Goal: Information Seeking & Learning: Learn about a topic

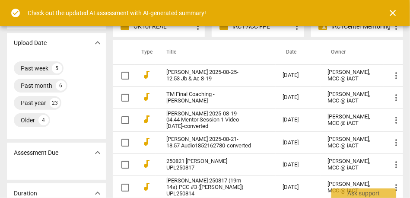
scroll to position [72, 0]
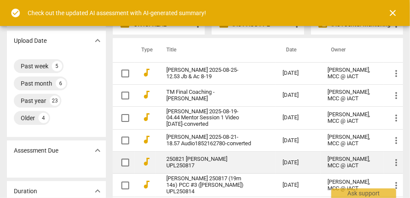
click at [193, 169] on link "250821 [PERSON_NAME] UPL250817" at bounding box center [208, 162] width 85 height 13
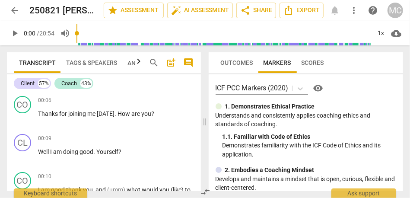
click at [185, 62] on span "comment" at bounding box center [188, 62] width 10 height 10
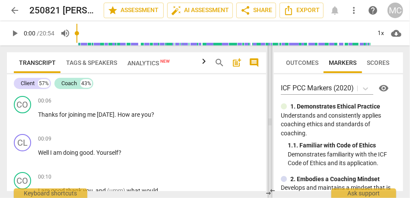
drag, startPoint x: 188, startPoint y: 122, endPoint x: 269, endPoint y: 116, distance: 81.3
click at [203, 116] on span at bounding box center [269, 121] width 5 height 152
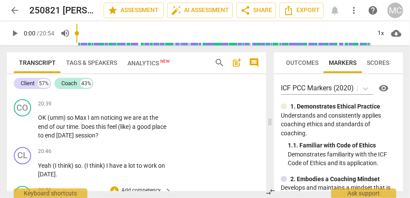
scroll to position [4711, 0]
click at [79, 64] on span "Tags & Speakers" at bounding box center [91, 62] width 51 height 7
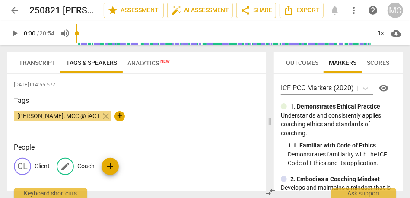
click at [88, 167] on p "Coach" at bounding box center [85, 165] width 17 height 9
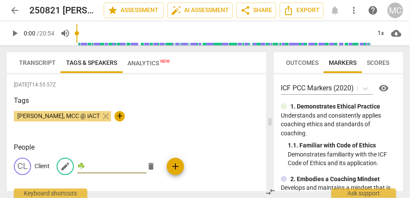
type input "☘️"
click at [185, 112] on div "[PERSON_NAME], MCC @ iACT close +" at bounding box center [136, 119] width 245 height 17
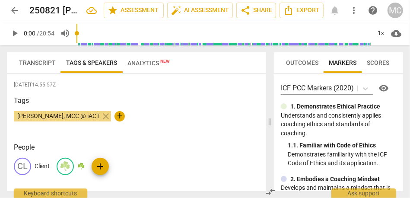
click at [44, 68] on span "Transcript" at bounding box center [37, 63] width 47 height 12
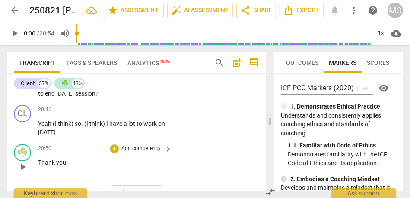
scroll to position [4753, 0]
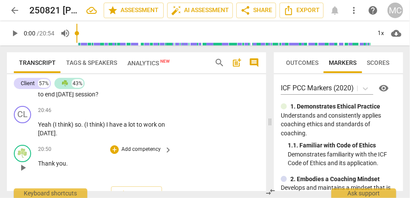
click at [75, 98] on span "[DATE]" at bounding box center [65, 94] width 19 height 7
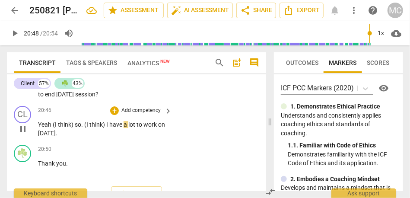
click at [55, 128] on span "(I" at bounding box center [55, 124] width 5 height 7
type input "1248"
click at [75, 128] on span "so" at bounding box center [75, 124] width 6 height 7
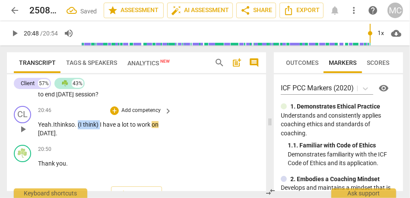
drag, startPoint x: 104, startPoint y: 151, endPoint x: 82, endPoint y: 151, distance: 22.5
click at [82, 138] on p "Yeah. I think so . (I think) I have a lot to work on [DATE] ." at bounding box center [102, 129] width 129 height 18
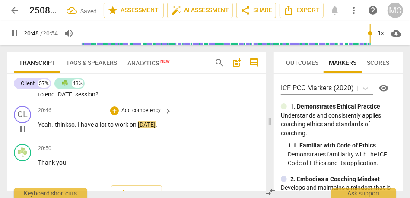
scroll to position [4789, 0]
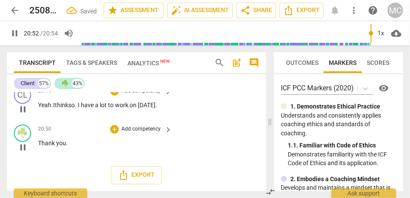
click at [142, 133] on p "Add competency" at bounding box center [140, 129] width 41 height 8
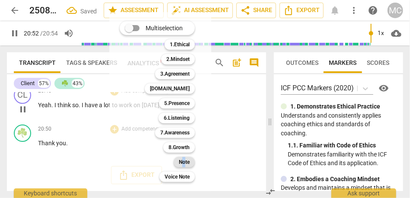
click at [184, 161] on b "Note" at bounding box center [184, 162] width 11 height 10
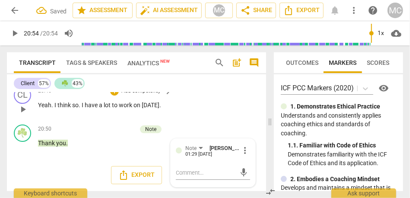
click at [135, 95] on p "Add competency" at bounding box center [140, 91] width 41 height 8
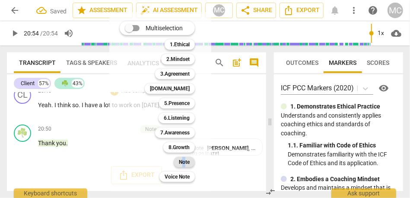
click at [184, 160] on b "Note" at bounding box center [184, 162] width 11 height 10
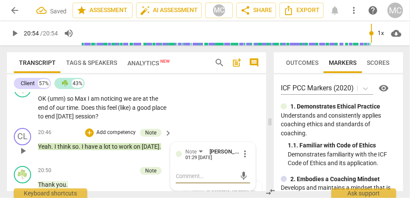
scroll to position [4712, 0]
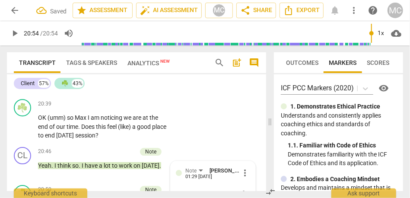
click at [122, 82] on span "(umm)" at bounding box center [130, 78] width 19 height 7
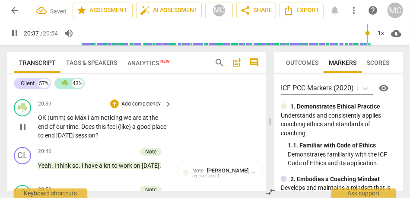
scroll to position [4718, 0]
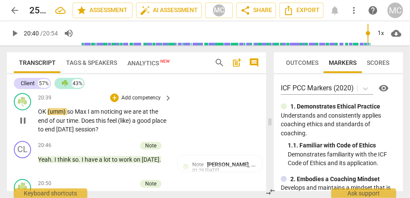
type input "1240"
click at [40, 115] on span "OK" at bounding box center [42, 111] width 9 height 7
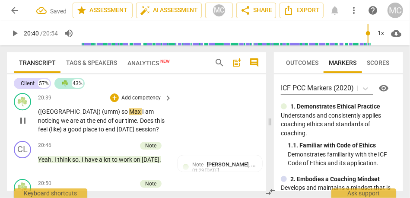
click at [121, 115] on span "so" at bounding box center [125, 111] width 8 height 7
click at [132, 115] on span "Max" at bounding box center [138, 111] width 13 height 7
click at [63, 132] on span "(like)" at bounding box center [56, 129] width 14 height 7
click at [61, 132] on span "like)" at bounding box center [55, 129] width 12 height 7
click at [142, 102] on p "Add competency" at bounding box center [140, 98] width 41 height 8
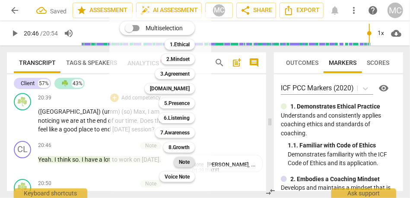
click at [177, 160] on div "Note" at bounding box center [183, 162] width 21 height 10
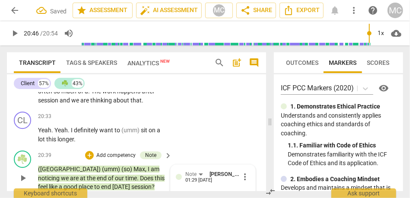
scroll to position [4661, 0]
click at [126, 104] on span "about" at bounding box center [121, 100] width 17 height 7
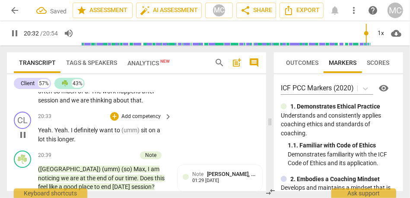
scroll to position [4677, 0]
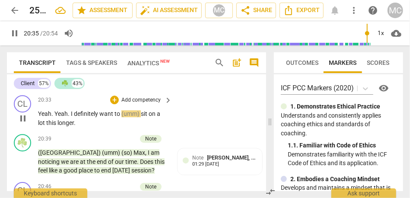
click at [141, 117] on span "sit" at bounding box center [145, 113] width 8 height 7
type input "1236"
click at [118, 117] on span "to" at bounding box center [117, 113] width 7 height 7
click at [137, 104] on p "Add competency" at bounding box center [140, 100] width 41 height 8
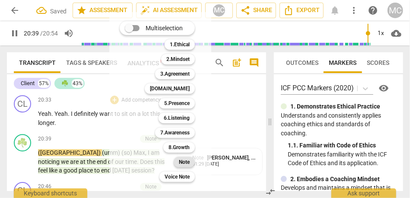
click at [177, 161] on div "Note" at bounding box center [183, 162] width 21 height 10
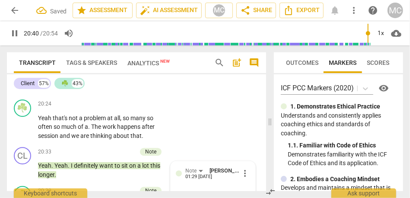
scroll to position [4625, 0]
click at [54, 91] on span "longer" at bounding box center [46, 88] width 16 height 7
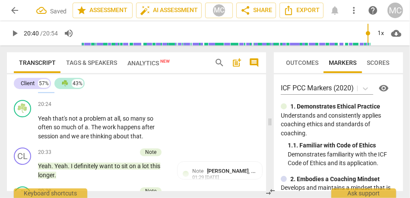
click at [54, 91] on span "longer" at bounding box center [46, 88] width 16 height 7
click at [65, 91] on span "Of" at bounding box center [61, 88] width 8 height 7
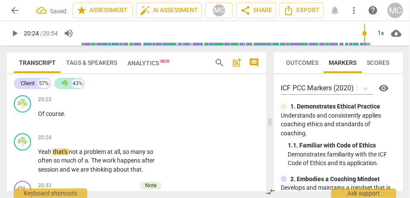
click at [148, 78] on span "little" at bounding box center [153, 74] width 11 height 7
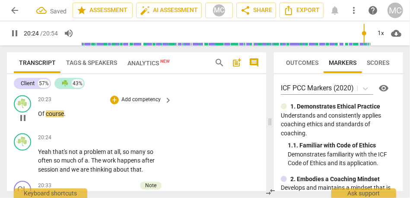
click at [41, 117] on span "Of" at bounding box center [42, 113] width 8 height 7
type input "1224"
click at [51, 117] on span "Well of" at bounding box center [47, 113] width 19 height 7
click at [58, 117] on span "Well, of" at bounding box center [48, 113] width 20 height 7
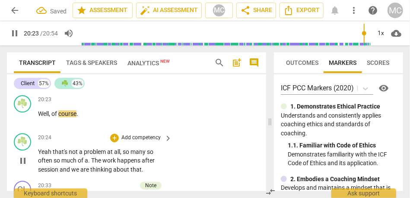
click at [39, 155] on span "Yeah" at bounding box center [45, 151] width 15 height 7
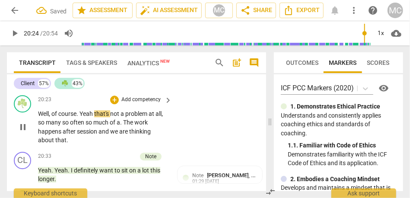
type input "1225"
click at [94, 117] on span "Yeah" at bounding box center [86, 113] width 15 height 7
click at [46, 126] on span "so" at bounding box center [42, 122] width 8 height 7
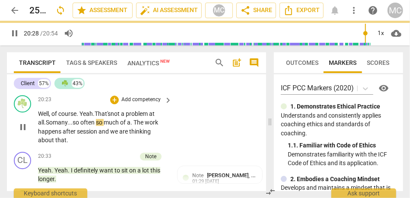
click at [96, 126] on span "often" at bounding box center [88, 122] width 16 height 7
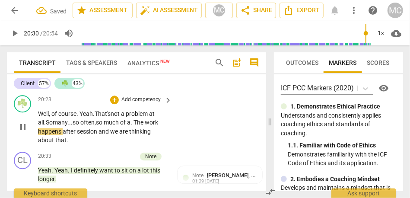
click at [142, 126] on span "The" at bounding box center [138, 122] width 11 height 7
click at [144, 126] on span "the" at bounding box center [139, 122] width 9 height 7
click at [99, 135] on span "and" at bounding box center [104, 131] width 12 height 7
click at [76, 135] on span "after" at bounding box center [70, 131] width 14 height 7
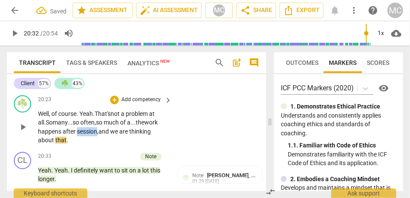
click at [76, 135] on span "after" at bounding box center [70, 131] width 14 height 7
click at [132, 135] on span "thinking" at bounding box center [140, 131] width 22 height 7
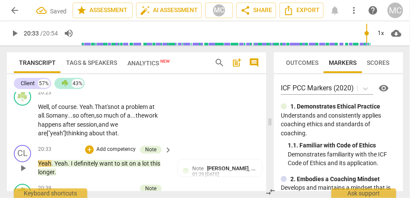
scroll to position [4636, 0]
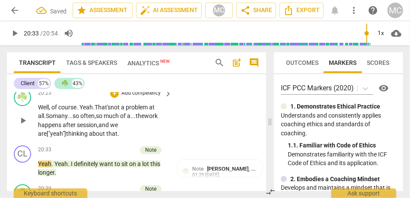
click at [133, 97] on p "Add competency" at bounding box center [140, 93] width 41 height 8
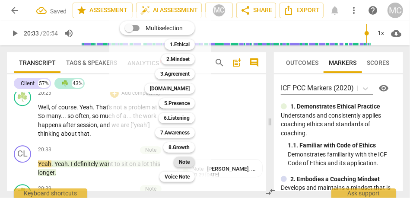
click at [186, 162] on b "Note" at bounding box center [184, 162] width 11 height 10
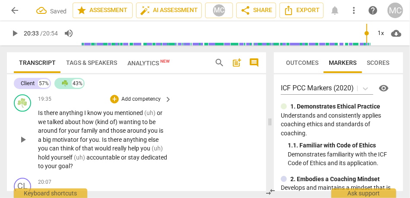
scroll to position [4488, 0]
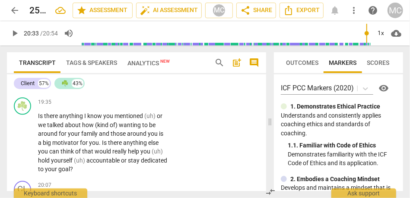
click at [56, 89] on span "myself" at bounding box center [47, 85] width 18 height 7
click at [105, 89] on span "willpower" at bounding box center [96, 85] width 25 height 7
click at [109, 89] on span "willpower" at bounding box center [96, 85] width 25 height 7
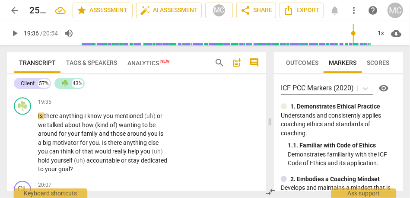
type input "1176"
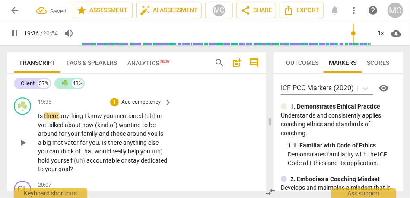
type input "1177"
drag, startPoint x: 45, startPoint y: 143, endPoint x: 35, endPoint y: 143, distance: 10.8
click at [35, 143] on div "☘️ play_arrow pause 19:35 + Add competency keyboard_arrow_right Is there anythi…" at bounding box center [136, 135] width 259 height 83
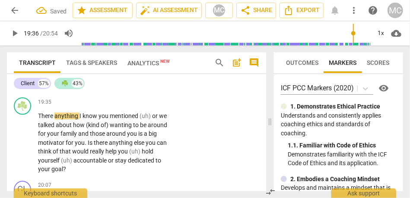
click at [56, 89] on span "myself" at bounding box center [47, 85] width 18 height 7
click at [41, 119] on span "There" at bounding box center [46, 115] width 16 height 7
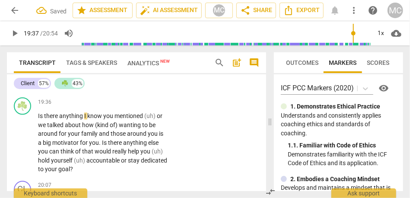
click at [84, 89] on span "old" at bounding box center [79, 85] width 9 height 7
click at [51, 119] on span "there" at bounding box center [51, 115] width 15 height 7
click at [85, 119] on span "I" at bounding box center [85, 115] width 3 height 7
type input "1177"
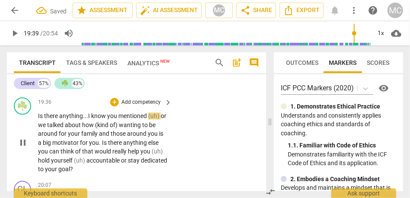
click at [149, 119] on span "(uh)" at bounding box center [154, 115] width 13 height 7
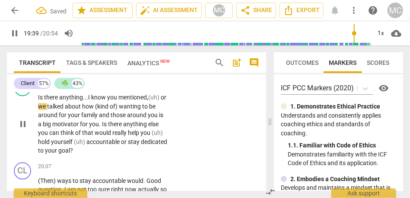
scroll to position [4512, 0]
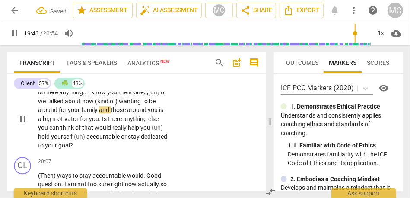
click at [99, 113] on span "and" at bounding box center [105, 109] width 12 height 7
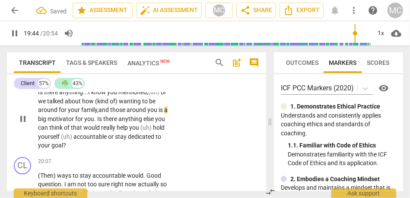
click at [155, 113] on span "you" at bounding box center [152, 109] width 11 height 7
click at [100, 113] on span "and" at bounding box center [104, 109] width 12 height 7
click at [127, 104] on span "wanting" at bounding box center [130, 101] width 23 height 7
click at [140, 104] on span "wanting" at bounding box center [131, 101] width 23 height 7
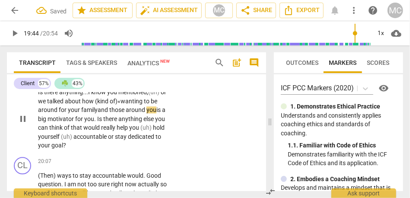
click at [158, 113] on span "is" at bounding box center [159, 109] width 6 height 7
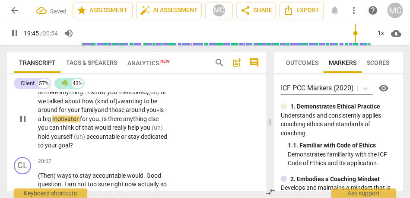
scroll to position [4529, 0]
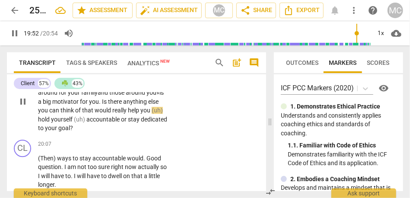
click at [103, 105] on span "Is" at bounding box center [105, 101] width 6 height 7
click at [67, 123] on span "yourself" at bounding box center [62, 119] width 23 height 7
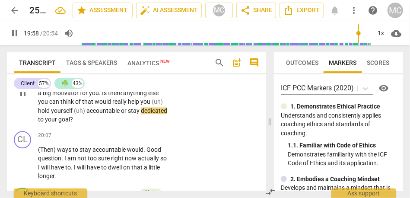
scroll to position [4537, 0]
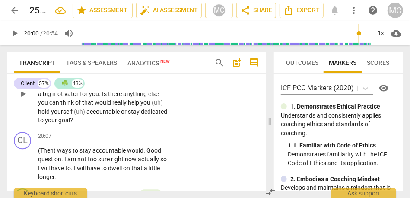
click at [141, 115] on span "dedicated" at bounding box center [154, 111] width 26 height 7
click at [58, 123] on span "your" at bounding box center [51, 120] width 13 height 7
click at [153, 125] on p "Is there anything... I know you mentioned, (uh) or we talked about how (kind of…" at bounding box center [102, 94] width 129 height 62
click at [76, 123] on span "your... your" at bounding box center [61, 120] width 32 height 7
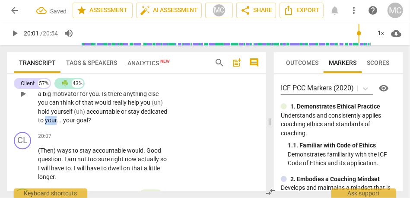
click at [76, 123] on span "your... your" at bounding box center [61, 120] width 32 height 7
click at [88, 123] on span "goal" at bounding box center [82, 120] width 12 height 7
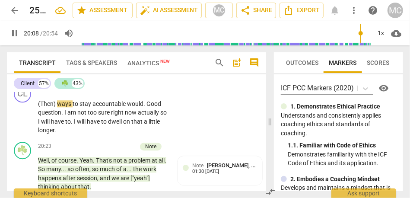
scroll to position [4585, 0]
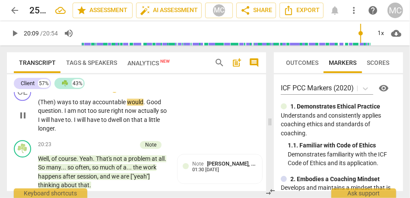
click at [46, 105] on span "(Then)" at bounding box center [47, 101] width 19 height 7
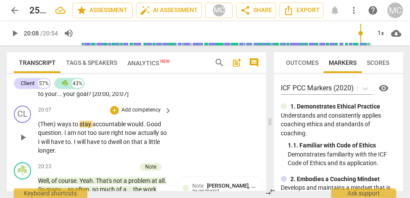
scroll to position [4562, 0]
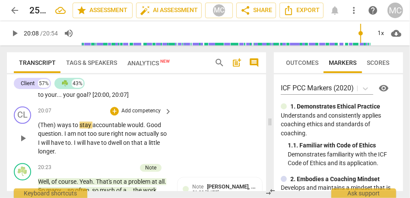
click at [49, 128] on span "(Then)" at bounding box center [47, 124] width 19 height 7
type input "1208"
drag, startPoint x: 57, startPoint y: 152, endPoint x: 34, endPoint y: 152, distance: 23.7
click at [34, 152] on div "CL play_arrow pause 20:07 + Add competency keyboard_arrow_right (Then) ways to …" at bounding box center [136, 131] width 259 height 57
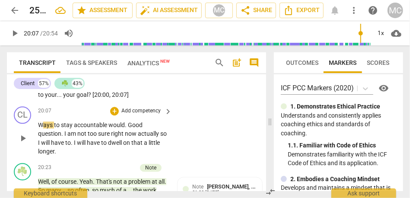
click at [42, 128] on span "W" at bounding box center [40, 124] width 5 height 7
click at [128, 128] on span "Good" at bounding box center [135, 124] width 15 height 7
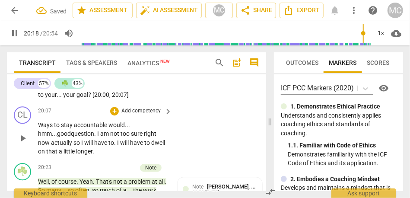
click at [110, 137] on span "not" at bounding box center [115, 133] width 10 height 7
click at [73, 146] on span "actually" at bounding box center [62, 142] width 22 height 7
click at [160, 156] on p "W ays to stay accountable would... hmm... good question . I am not too sure rig…" at bounding box center [102, 137] width 129 height 35
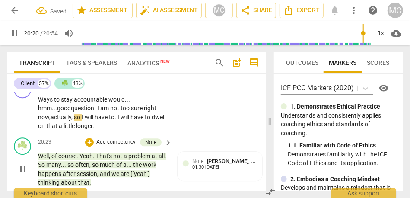
scroll to position [4588, 0]
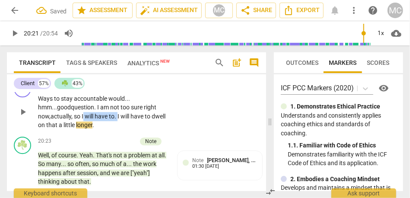
drag, startPoint x: 82, startPoint y: 142, endPoint x: 47, endPoint y: 141, distance: 34.5
click at [47, 129] on p "W ays to stay accountable would... hmm... good question . I am not too sure rig…" at bounding box center [102, 111] width 129 height 35
click at [85, 120] on span "will" at bounding box center [90, 116] width 10 height 7
click at [139, 88] on p "Add competency" at bounding box center [140, 85] width 41 height 8
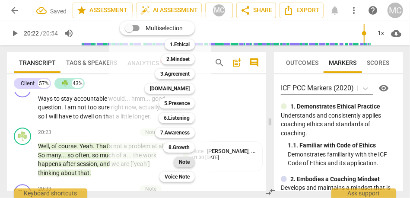
click at [183, 159] on b "Note" at bounding box center [184, 162] width 11 height 10
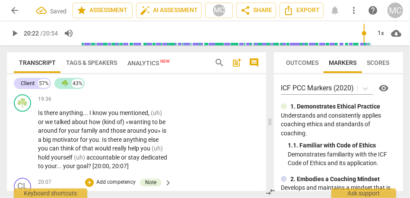
scroll to position [4484, 0]
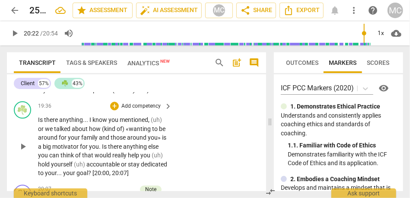
click at [138, 110] on p "Add competency" at bounding box center [140, 106] width 41 height 8
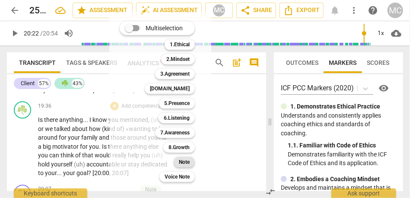
click at [180, 158] on b "Note" at bounding box center [184, 162] width 11 height 10
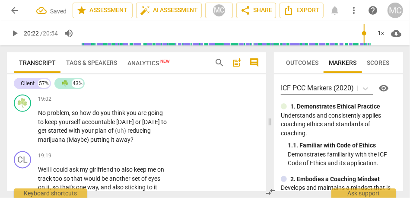
scroll to position [4375, 0]
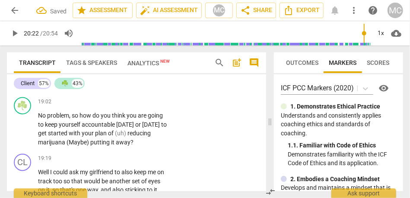
click at [62, 89] on span "for" at bounding box center [60, 85] width 9 height 7
click at [66, 89] on span "a" at bounding box center [67, 85] width 5 height 7
click at [114, 89] on span "them" at bounding box center [113, 85] width 14 height 7
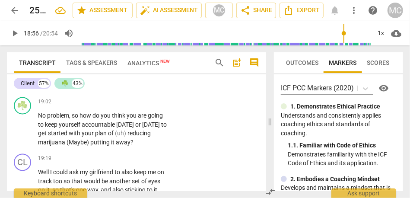
type input "1136"
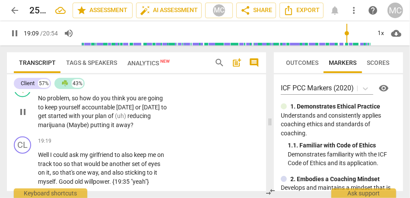
click at [161, 111] on span "to" at bounding box center [164, 107] width 6 height 7
type input "1150"
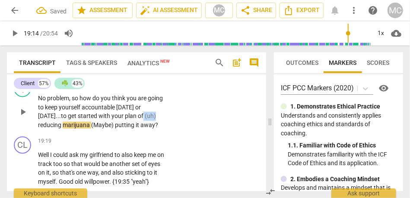
drag, startPoint x: 151, startPoint y: 143, endPoint x: 187, endPoint y: 141, distance: 35.4
click at [187, 133] on div "☘️ play_arrow pause 19:02 + Add competency keyboard_arrow_right No problem , so…" at bounding box center [136, 104] width 259 height 57
click at [100, 129] on span "(Maybe)" at bounding box center [110, 125] width 24 height 7
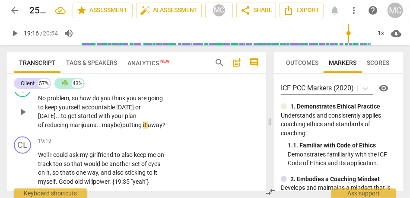
click at [126, 129] on span "putting" at bounding box center [132, 125] width 21 height 7
click at [147, 89] on p "Add competency" at bounding box center [140, 85] width 41 height 8
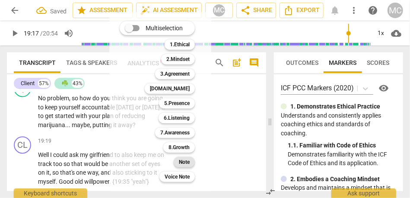
click at [182, 161] on b "Note" at bounding box center [184, 162] width 11 height 10
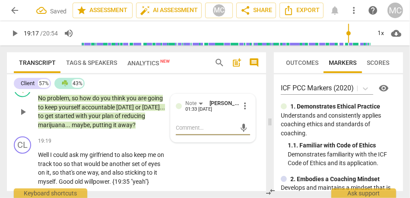
click at [203, 111] on div "☘️ play_arrow pause 19:02 + Add competency Note keyboard_arrow_right No problem…" at bounding box center [136, 104] width 259 height 57
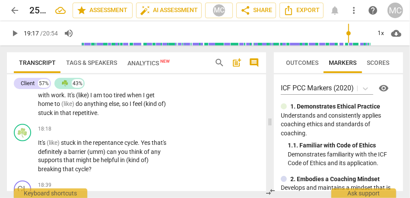
scroll to position [4234, 0]
click at [54, 117] on span "stuck" at bounding box center [46, 113] width 16 height 7
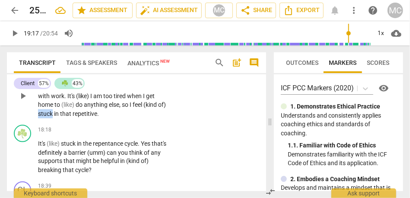
click at [54, 117] on span "stuck" at bounding box center [46, 113] width 16 height 7
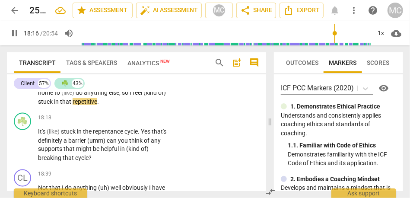
scroll to position [4246, 0]
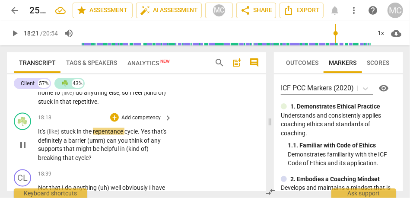
click at [38, 135] on span "It's" at bounding box center [42, 131] width 9 height 7
type input "1101"
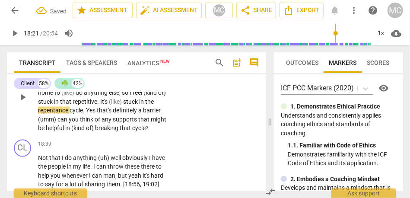
click at [73, 123] on p "(just) mental barriers (just) (like) cross nation . It's a big look for me , an…" at bounding box center [102, 97] width 129 height 71
click at [72, 105] on span "that" at bounding box center [66, 101] width 13 height 7
click at [85, 105] on span "repetitive" at bounding box center [84, 101] width 25 height 7
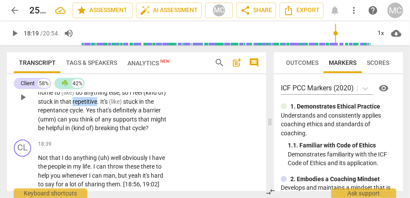
click at [85, 105] on span "repetitive" at bounding box center [84, 101] width 25 height 7
type input "1101"
drag, startPoint x: 121, startPoint y: 130, endPoint x: 129, endPoint y: 130, distance: 8.2
click at [121, 105] on span "(like)" at bounding box center [116, 101] width 14 height 7
click at [132, 105] on span "stuck" at bounding box center [129, 101] width 16 height 7
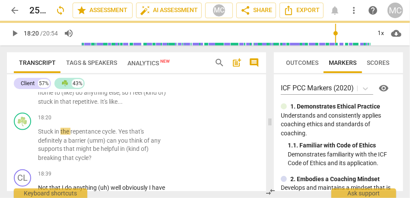
scroll to position [4267, 0]
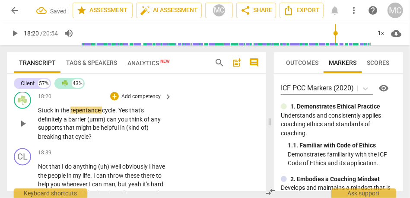
click at [45, 113] on span "Stuck" at bounding box center [46, 110] width 16 height 7
click at [103, 113] on span "cycle" at bounding box center [108, 110] width 13 height 7
type input "1102"
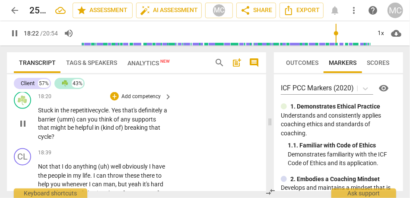
click at [187, 145] on div "☘️ play_arrow pause 18:20 + Add competency keyboard_arrow_right Stuck in the re…" at bounding box center [136, 116] width 259 height 57
click at [123, 113] on span "Yes" at bounding box center [118, 110] width 11 height 7
type input "1104"
click at [129, 113] on span "that's" at bounding box center [131, 110] width 15 height 7
click at [135, 113] on span "hat's" at bounding box center [135, 110] width 13 height 7
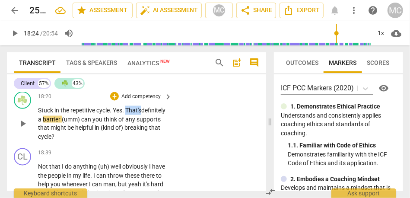
click at [135, 113] on span "hat's" at bounding box center [135, 110] width 13 height 7
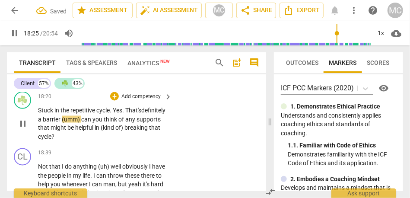
click at [62, 123] on span "barrier" at bounding box center [52, 119] width 19 height 7
click at [91, 123] on span "can" at bounding box center [85, 119] width 11 height 7
click at [93, 123] on span "an" at bounding box center [89, 119] width 8 height 7
click at [95, 131] on span "helpful" at bounding box center [84, 127] width 19 height 7
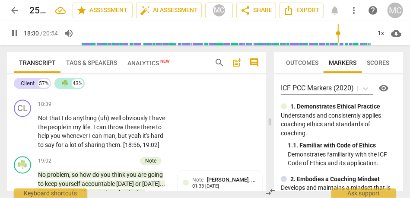
scroll to position [4316, 0]
click at [50, 92] on span "that" at bounding box center [44, 88] width 13 height 7
click at [64, 92] on span "cycle" at bounding box center [56, 88] width 13 height 7
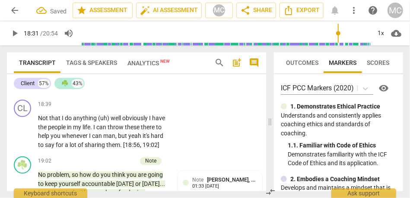
type input "1111"
click at [113, 131] on span "throw" at bounding box center [115, 127] width 17 height 7
click at [146, 93] on p "Stuck in the repetitive cycle . Yes . That's definitely a barrier . (umm) Can y…" at bounding box center [102, 74] width 129 height 35
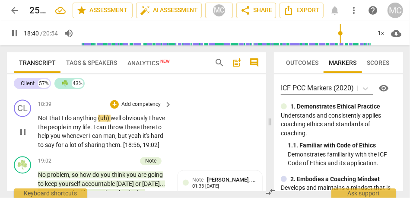
click at [59, 122] on span "that" at bounding box center [55, 118] width 13 height 7
type input "1120"
drag, startPoint x: 110, startPoint y: 144, endPoint x: 71, endPoint y: 143, distance: 39.3
click at [71, 143] on p "Not that I do anything (uh) well obviously I have the people in my life . I can…" at bounding box center [102, 131] width 129 height 35
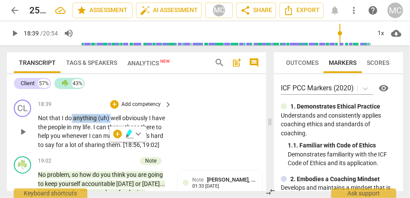
paste p
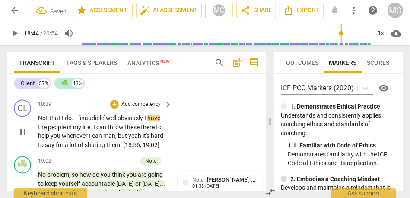
click at [120, 122] on span "obviously" at bounding box center [130, 118] width 27 height 7
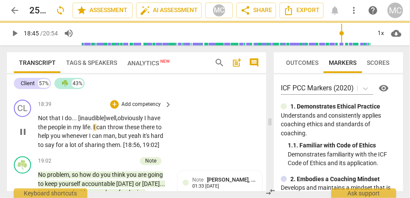
click at [144, 122] on span "obviously" at bounding box center [130, 118] width 27 height 7
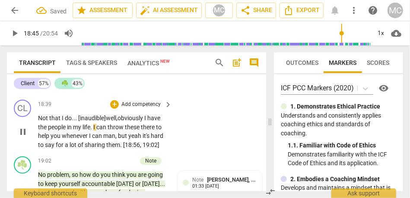
type input "1126"
click at [17, 7] on span "arrow_back" at bounding box center [14, 10] width 10 height 10
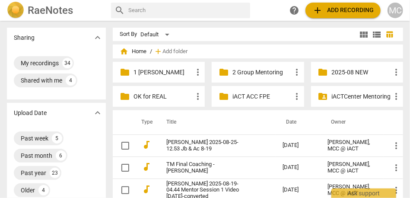
click at [157, 15] on input "text" at bounding box center [187, 10] width 118 height 14
type input "[PERSON_NAME]"
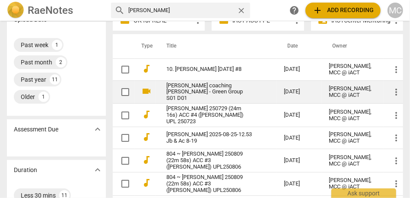
scroll to position [77, 0]
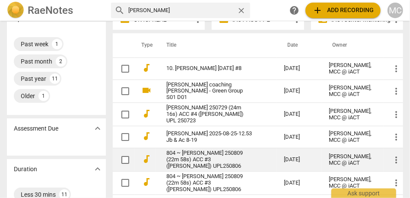
click at [203, 158] on link "804 ~ [PERSON_NAME] 250809 (22m 58s) ACC #3 ([PERSON_NAME]) UPL250806" at bounding box center [209, 159] width 86 height 19
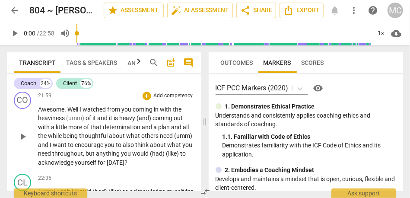
scroll to position [3724, 0]
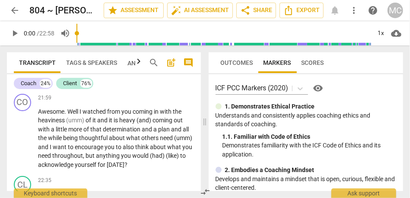
click at [106, 87] on p "No no this . This was a great support to me . This was what I needed [DATE] ." at bounding box center [116, 78] width 156 height 18
click at [108, 87] on p "No no this . This was a great support to me . This was what I needed [DATE] ." at bounding box center [116, 78] width 156 height 18
click at [203, 32] on div "1x" at bounding box center [380, 33] width 16 height 14
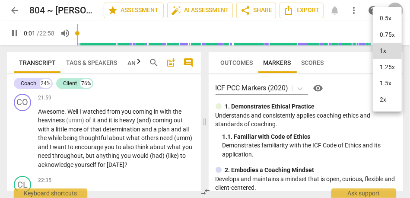
click at [203, 69] on li "1.25x" at bounding box center [386, 67] width 29 height 16
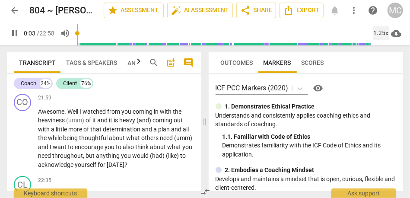
scroll to position [18, 0]
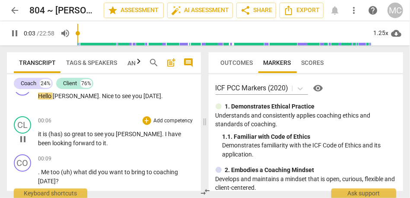
click at [120, 117] on div "00:06 + Add competency keyboard_arrow_right" at bounding box center [116, 120] width 156 height 9
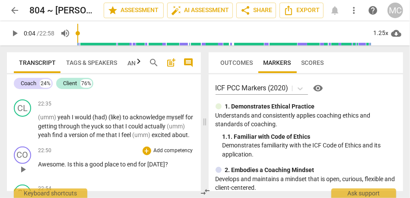
scroll to position [3801, 0]
click at [98, 91] on span "yourself" at bounding box center [86, 87] width 23 height 7
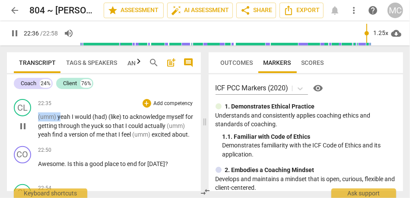
drag, startPoint x: 60, startPoint y: 161, endPoint x: 28, endPoint y: 158, distance: 32.1
click at [28, 142] on div "CL play_arrow pause 22:35 + Add competency keyboard_arrow_right (umm) yeah I wo…" at bounding box center [104, 118] width 194 height 47
type input "1357"
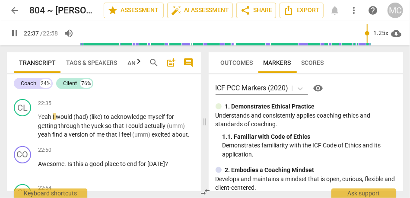
click at [66, 92] on p "Awesome . Well I watched from you coming in with the heaviness (umm) of it and …" at bounding box center [116, 61] width 156 height 62
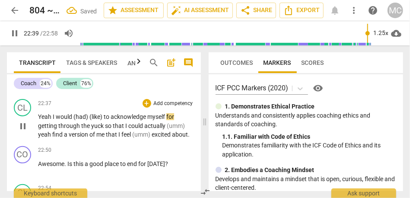
type input "1359"
click at [53, 120] on span "I" at bounding box center [54, 116] width 3 height 7
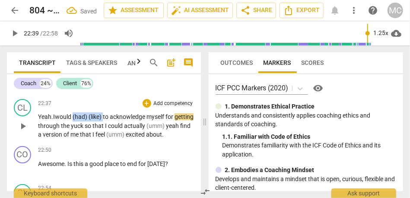
drag, startPoint x: 105, startPoint y: 161, endPoint x: 77, endPoint y: 159, distance: 28.1
click at [77, 139] on p "Yeah. I would (had) (like) to acknowledge myself for getting through the yuck s…" at bounding box center [116, 125] width 156 height 27
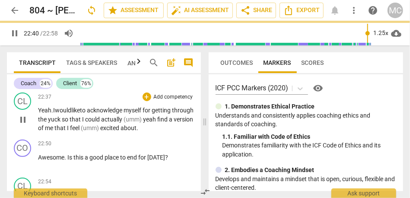
scroll to position [3827, 0]
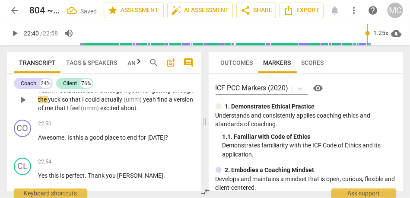
click at [103, 94] on span "acknowledge" at bounding box center [105, 90] width 37 height 7
click at [172, 94] on span "through" at bounding box center [183, 90] width 22 height 7
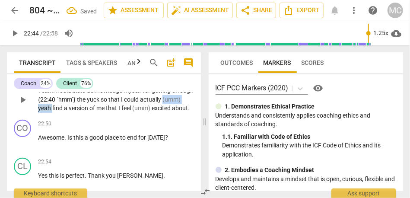
drag, startPoint x: 72, startPoint y: 152, endPoint x: 34, endPoint y: 153, distance: 38.4
click at [33, 116] on div "CL play_arrow pause 22:37 + Add competency keyboard_arrow_right Yeah. I would l…" at bounding box center [104, 92] width 194 height 47
click at [87, 94] on span "to" at bounding box center [83, 90] width 7 height 7
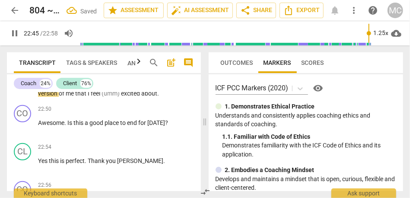
scroll to position [3851, 0]
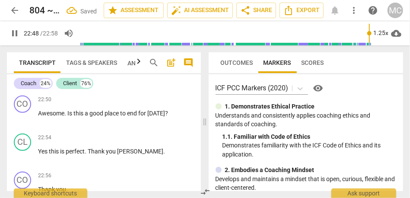
drag, startPoint x: 161, startPoint y: 126, endPoint x: 139, endPoint y: 128, distance: 22.0
click at [139, 88] on p "Yeah. I would like to acknowledge myself for getting through {22:40 "hmm"} the …" at bounding box center [116, 75] width 156 height 27
click at [120, 87] on span "excited" at bounding box center [110, 83] width 20 height 7
click at [136, 87] on span "about" at bounding box center [128, 83] width 16 height 7
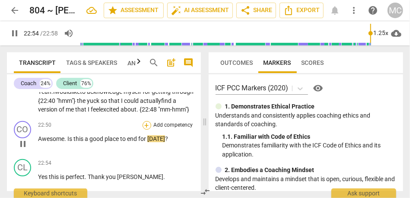
scroll to position [3825, 0]
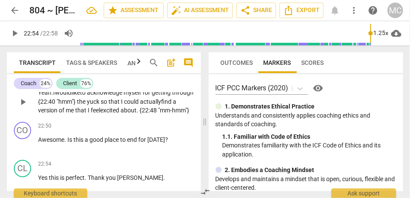
click at [163, 117] on div "CL play_arrow pause 22:37 + Add competency keyboard_arrow_right Yeah. I would l…" at bounding box center [104, 94] width 194 height 47
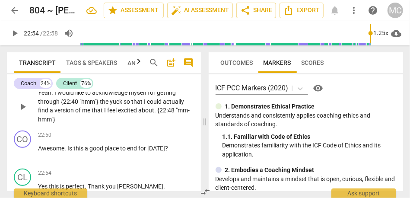
click at [161, 83] on p "Add competency" at bounding box center [173, 80] width 41 height 8
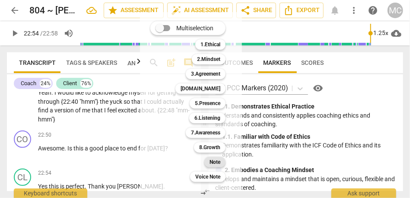
click at [203, 162] on b "Note" at bounding box center [214, 162] width 11 height 10
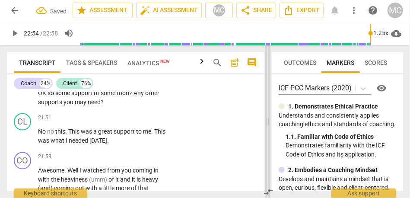
scroll to position [0, 0]
drag, startPoint x: 190, startPoint y: 120, endPoint x: 282, endPoint y: 125, distance: 92.0
click at [203, 125] on span at bounding box center [267, 121] width 5 height 152
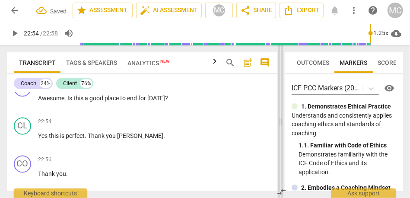
scroll to position [4253, 0]
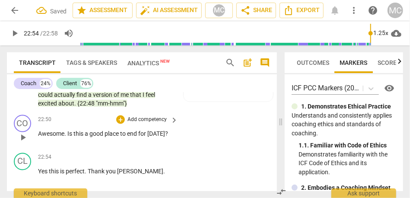
click at [157, 123] on p "Add competency" at bounding box center [146, 120] width 41 height 8
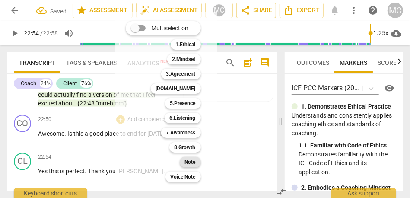
click at [191, 162] on b "Note" at bounding box center [190, 162] width 11 height 10
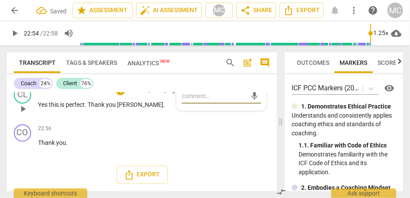
scroll to position [4343, 0]
click at [51, 108] on span "this" at bounding box center [54, 104] width 11 height 7
type input "1376"
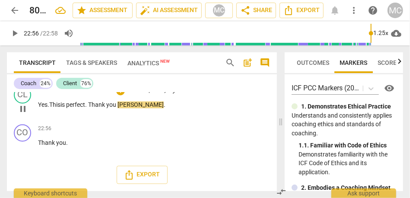
click at [123, 108] on span "[PERSON_NAME]" at bounding box center [140, 104] width 46 height 7
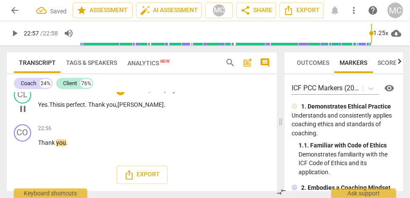
click at [150, 95] on p "Add competency" at bounding box center [146, 91] width 41 height 8
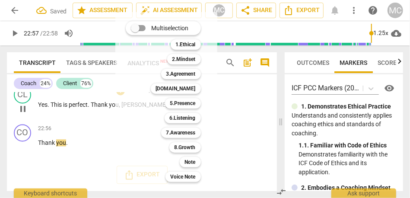
type input "1377"
click at [198, 161] on div "Note" at bounding box center [190, 162] width 21 height 10
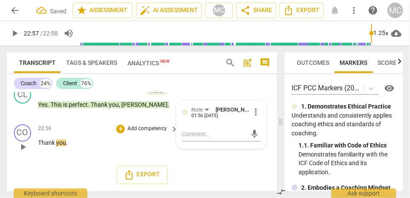
click at [152, 133] on p "Add competency" at bounding box center [146, 129] width 41 height 8
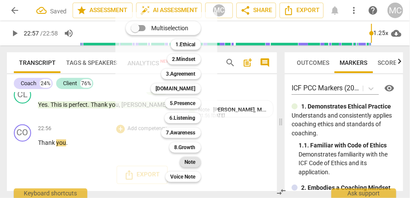
click at [188, 164] on b "Note" at bounding box center [190, 162] width 11 height 10
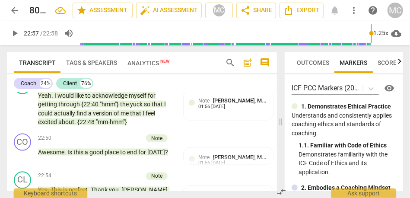
scroll to position [4354, 0]
